Goal: Task Accomplishment & Management: Manage account settings

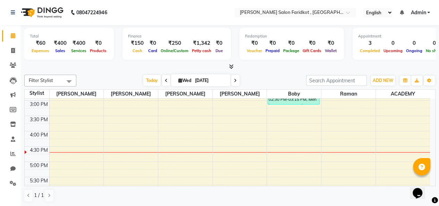
scroll to position [226, 0]
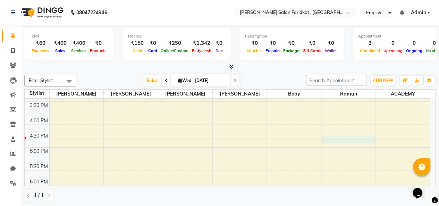
click at [349, 139] on div "8:00 AM 8:30 AM 9:00 AM 9:30 AM 10:00 AM 10:30 AM 11:00 AM 11:30 AM 12:00 PM 12…" at bounding box center [228, 71] width 406 height 397
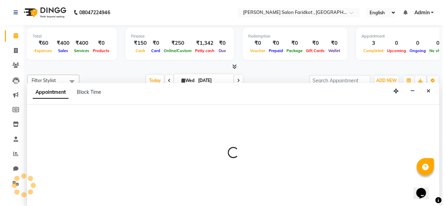
scroll to position [0, 0]
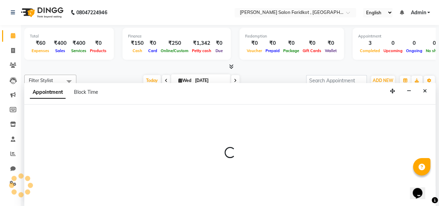
select select "89673"
select select "1005"
select select "tentative"
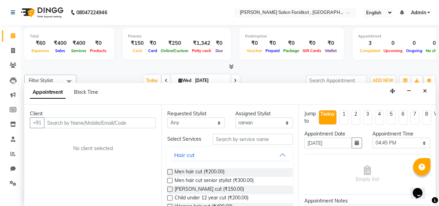
click at [74, 119] on input "text" at bounding box center [100, 122] width 112 height 11
type input "9877701225"
click at [135, 121] on span "Add Client" at bounding box center [141, 122] width 23 height 6
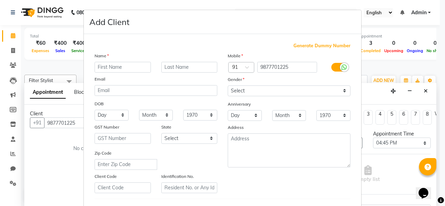
click at [126, 65] on input "text" at bounding box center [122, 67] width 56 height 11
click at [108, 66] on input "text" at bounding box center [122, 67] width 56 height 11
type input "[GEOGRAPHIC_DATA]"
click at [165, 67] on input "text" at bounding box center [189, 67] width 56 height 11
type input "."
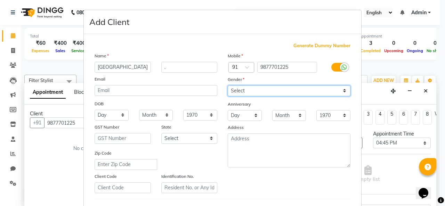
click at [234, 91] on select "Select [DEMOGRAPHIC_DATA] [DEMOGRAPHIC_DATA] Other Prefer Not To Say" at bounding box center [289, 90] width 123 height 11
select select "[DEMOGRAPHIC_DATA]"
click at [228, 85] on select "Select [DEMOGRAPHIC_DATA] [DEMOGRAPHIC_DATA] Other Prefer Not To Say" at bounding box center [289, 90] width 123 height 11
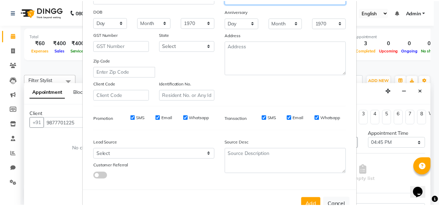
scroll to position [113, 0]
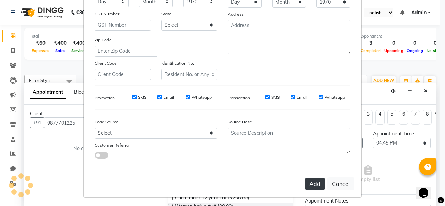
click at [315, 181] on button "Add" at bounding box center [314, 183] width 19 height 13
select select
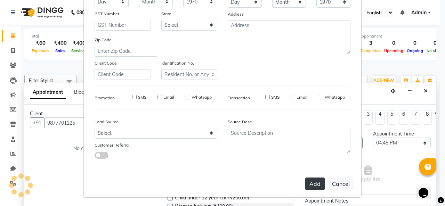
select select
checkbox input "false"
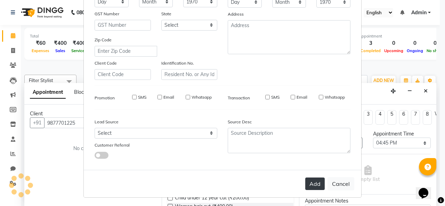
checkbox input "false"
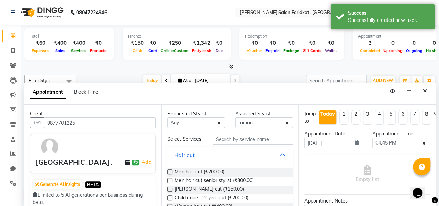
click at [235, 194] on div "[PERSON_NAME] cut (₹150.00)" at bounding box center [230, 189] width 126 height 9
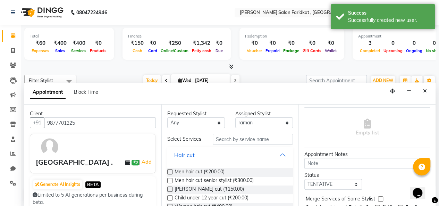
scroll to position [79, 0]
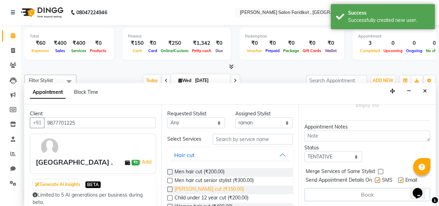
click at [211, 193] on span "[PERSON_NAME] cut (₹150.00)" at bounding box center [209, 189] width 69 height 9
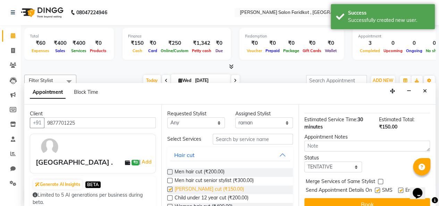
checkbox input "false"
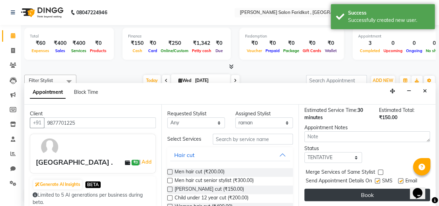
click at [366, 189] on button "Book" at bounding box center [368, 195] width 126 height 13
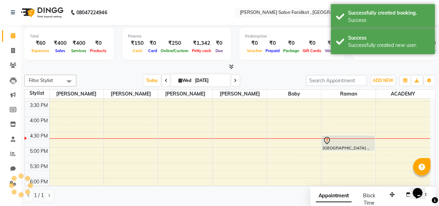
scroll to position [0, 0]
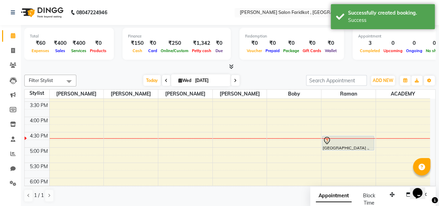
click at [351, 142] on div at bounding box center [348, 141] width 51 height 8
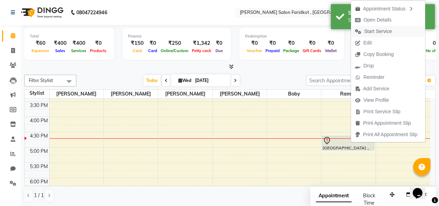
click at [382, 28] on span "Start Service" at bounding box center [373, 31] width 45 height 11
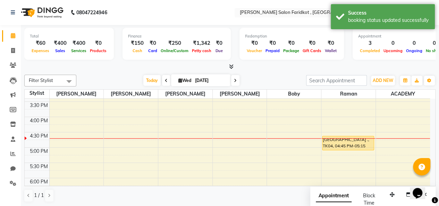
click at [356, 145] on div "[GEOGRAPHIC_DATA] ., TK04, 04:45 PM-05:15 PM, [PERSON_NAME] cut" at bounding box center [348, 143] width 51 height 14
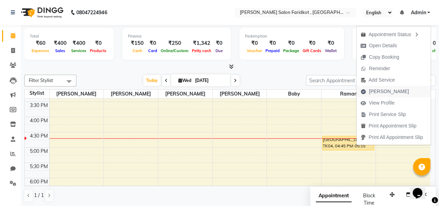
click at [381, 89] on span "[PERSON_NAME]" at bounding box center [389, 91] width 40 height 7
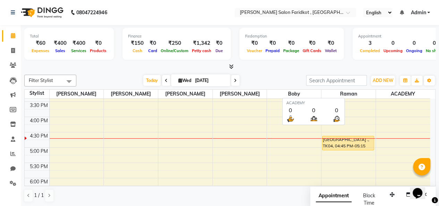
select select "8789"
select select "service"
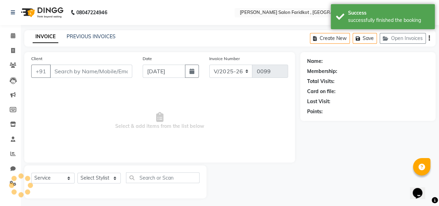
type input "9877701225"
select select "89673"
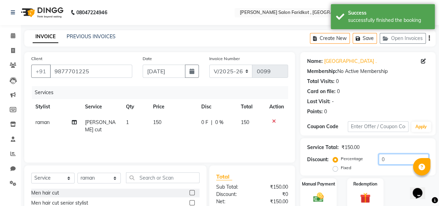
click at [385, 160] on input "0" at bounding box center [404, 159] width 50 height 11
type input "100"
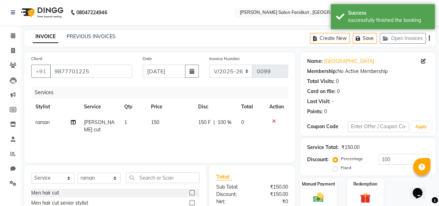
click at [338, 170] on div "Fixed" at bounding box center [343, 168] width 17 height 8
click at [341, 170] on label "Fixed" at bounding box center [346, 168] width 10 height 6
click at [336, 170] on input "Fixed" at bounding box center [337, 167] width 5 height 5
radio input "true"
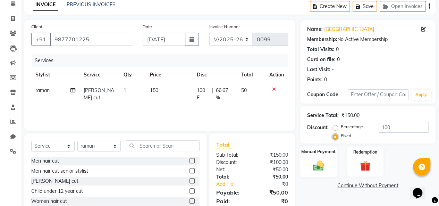
scroll to position [35, 0]
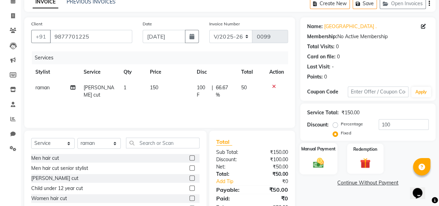
click at [320, 166] on img at bounding box center [319, 162] width 18 height 13
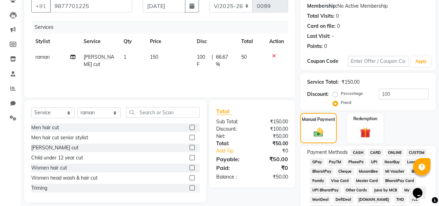
scroll to position [69, 0]
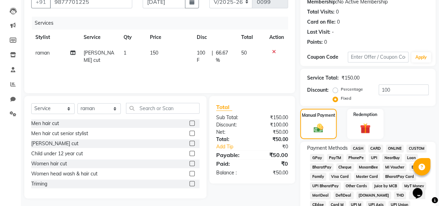
click at [357, 150] on span "CASH" at bounding box center [358, 148] width 15 height 8
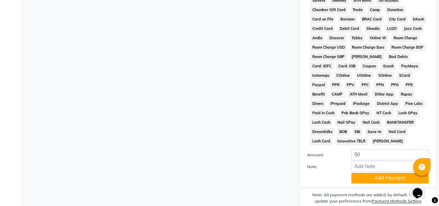
scroll to position [344, 0]
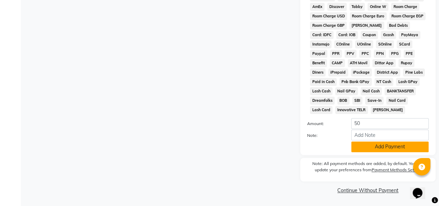
click at [385, 149] on button "Add Payment" at bounding box center [390, 146] width 77 height 11
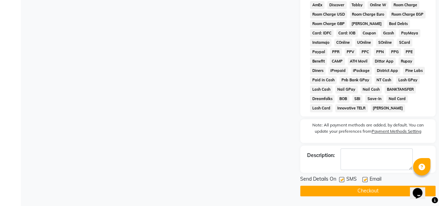
scroll to position [347, 0]
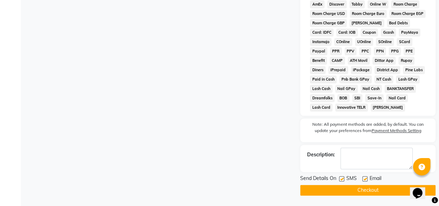
click at [377, 188] on button "Checkout" at bounding box center [367, 190] width 135 height 11
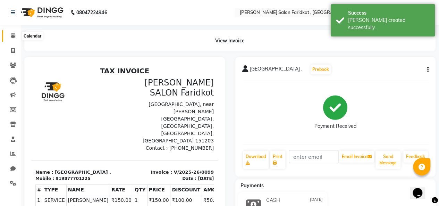
click at [12, 34] on icon at bounding box center [13, 35] width 5 height 5
